Goal: Find specific page/section: Find specific page/section

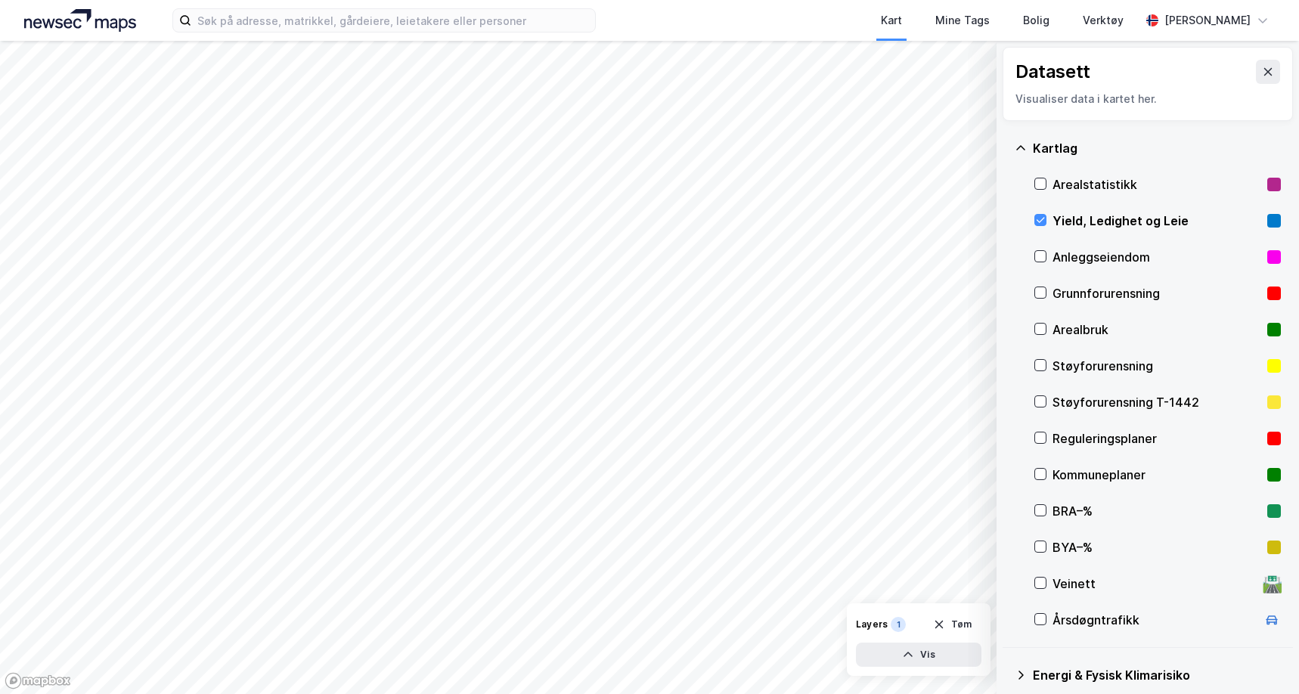
scroll to position [18, 0]
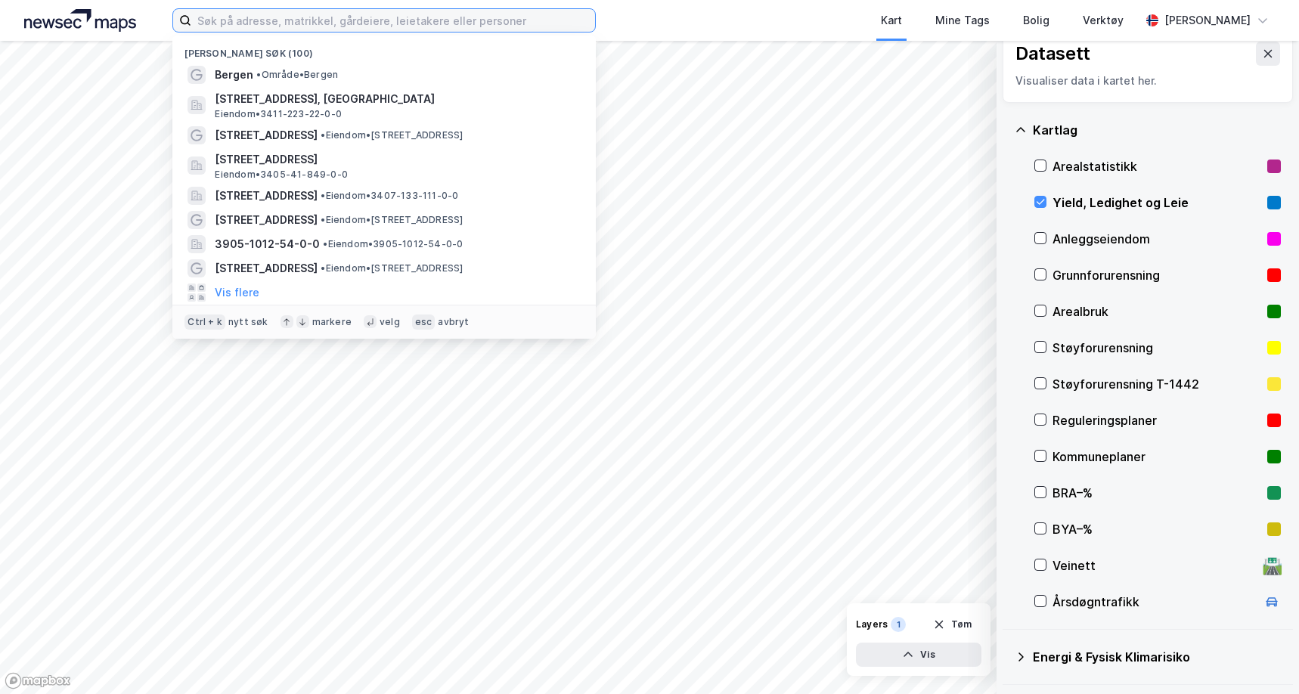
click at [401, 17] on input at bounding box center [393, 20] width 404 height 23
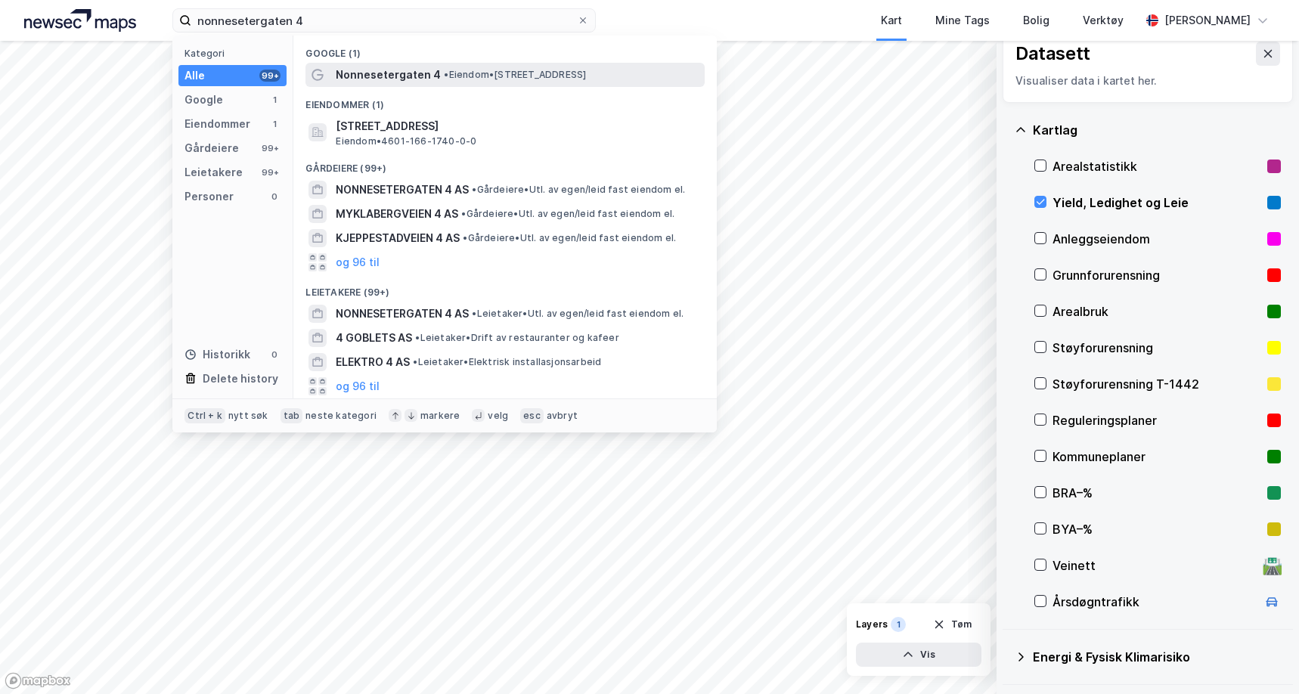
click at [407, 79] on span "Nonnesetergaten 4" at bounding box center [388, 75] width 105 height 18
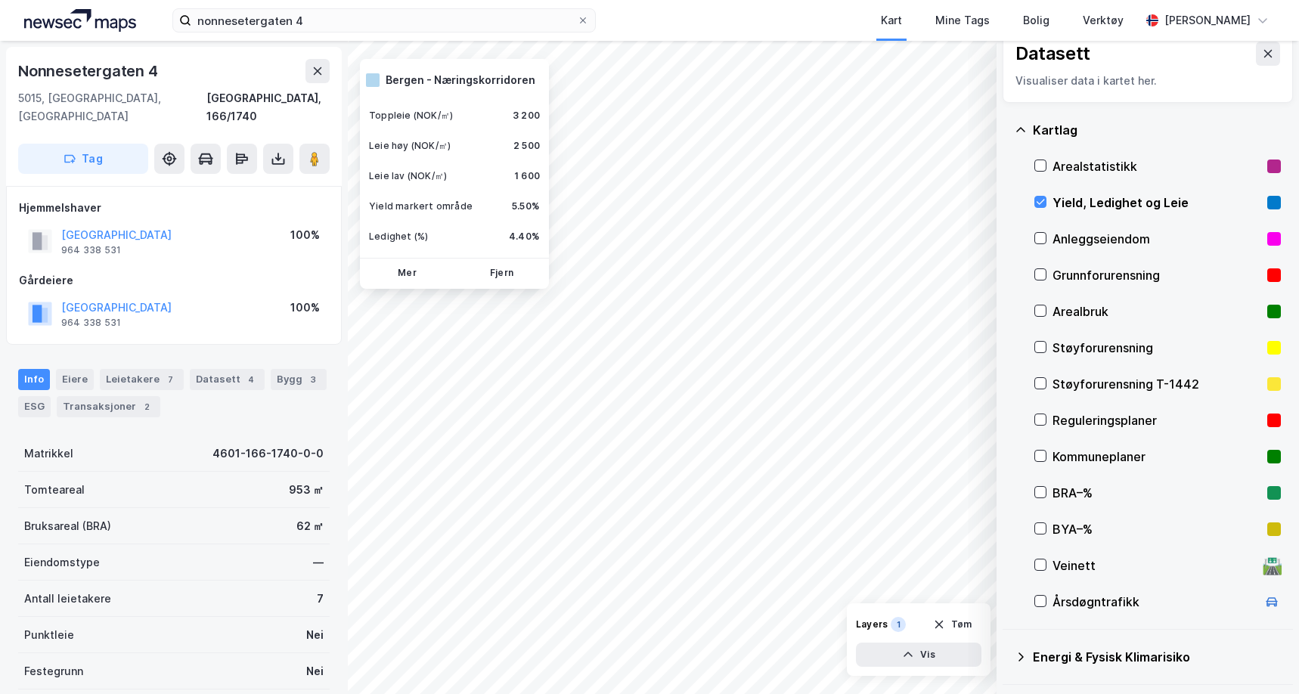
click at [1020, 693] on html "nonnesetergaten 4 Kart Mine Tags Bolig Verktøy [PERSON_NAME] © Mapbox © OpenStr…" at bounding box center [649, 347] width 1299 height 694
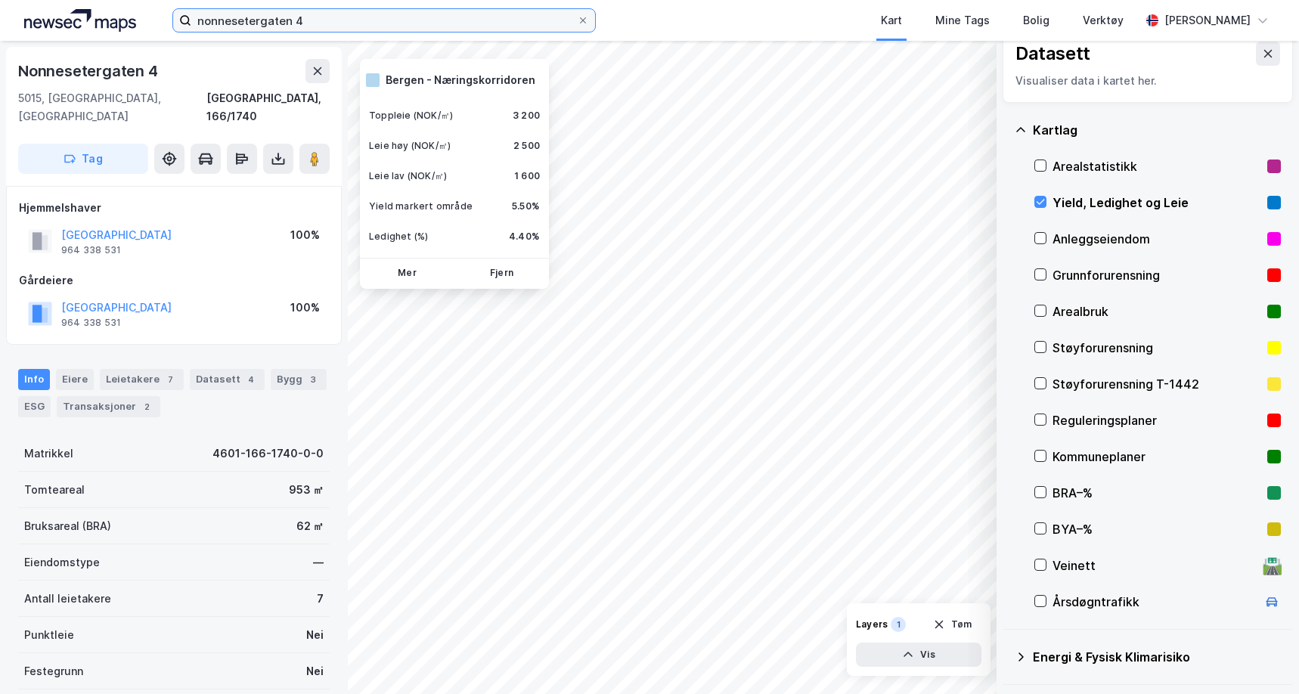
click at [316, 21] on input "nonnesetergaten 4" at bounding box center [384, 20] width 386 height 23
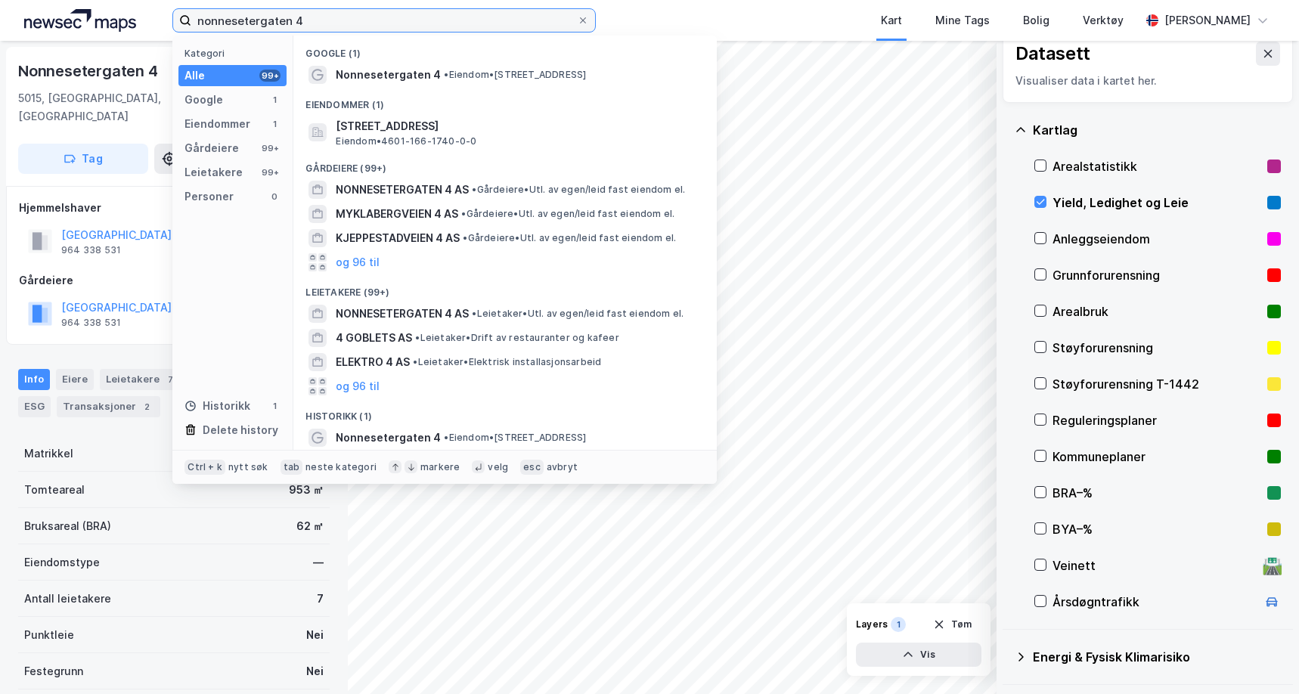
drag, startPoint x: 317, startPoint y: 20, endPoint x: 132, endPoint y: 10, distance: 185.5
click at [132, 10] on div "nonnesetergaten 4 Kategori Alle 99+ Google 1 Eiendommer 1 Gårdeiere 99+ Leietak…" at bounding box center [649, 20] width 1299 height 41
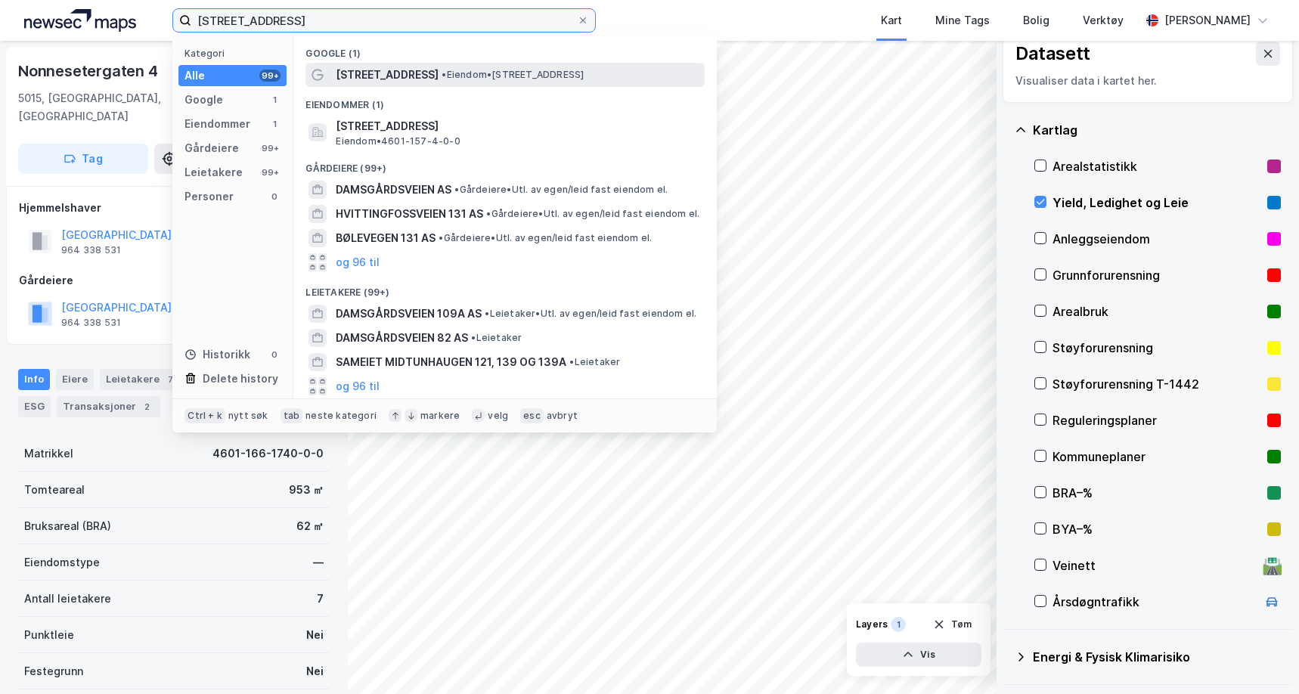
type input "[STREET_ADDRESS]"
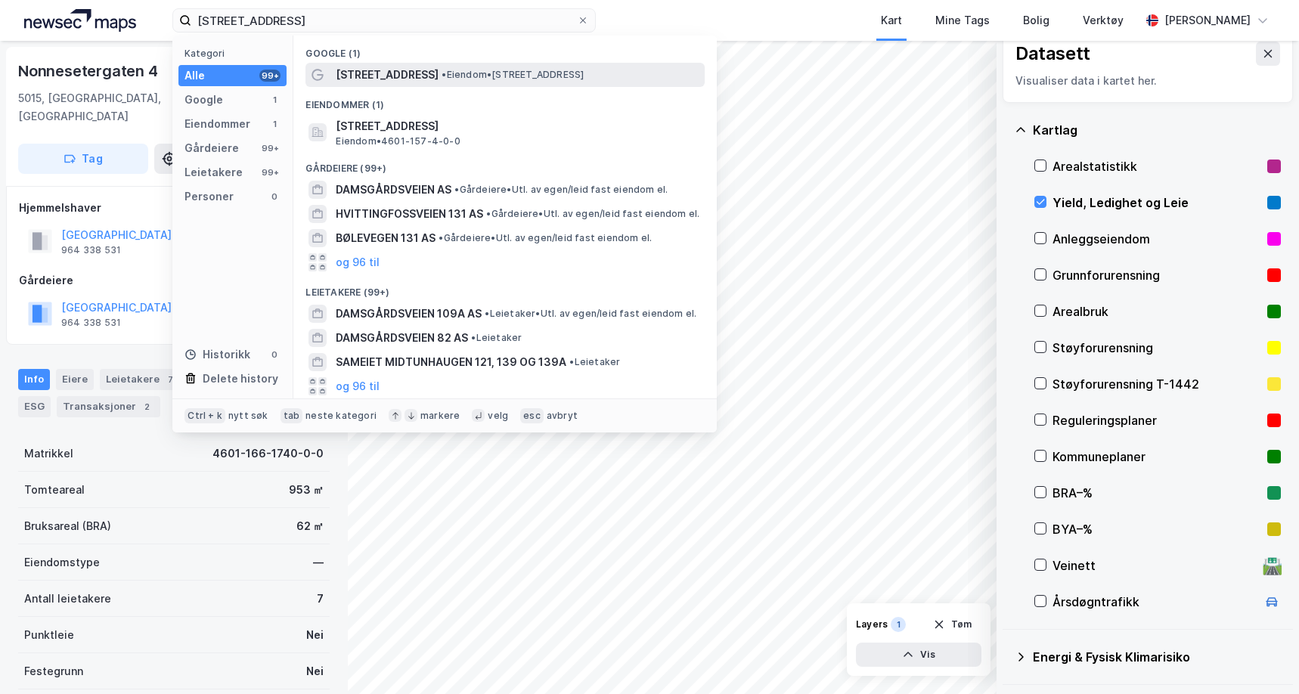
click at [421, 75] on span "[STREET_ADDRESS]" at bounding box center [387, 75] width 103 height 18
